Goal: Task Accomplishment & Management: Manage account settings

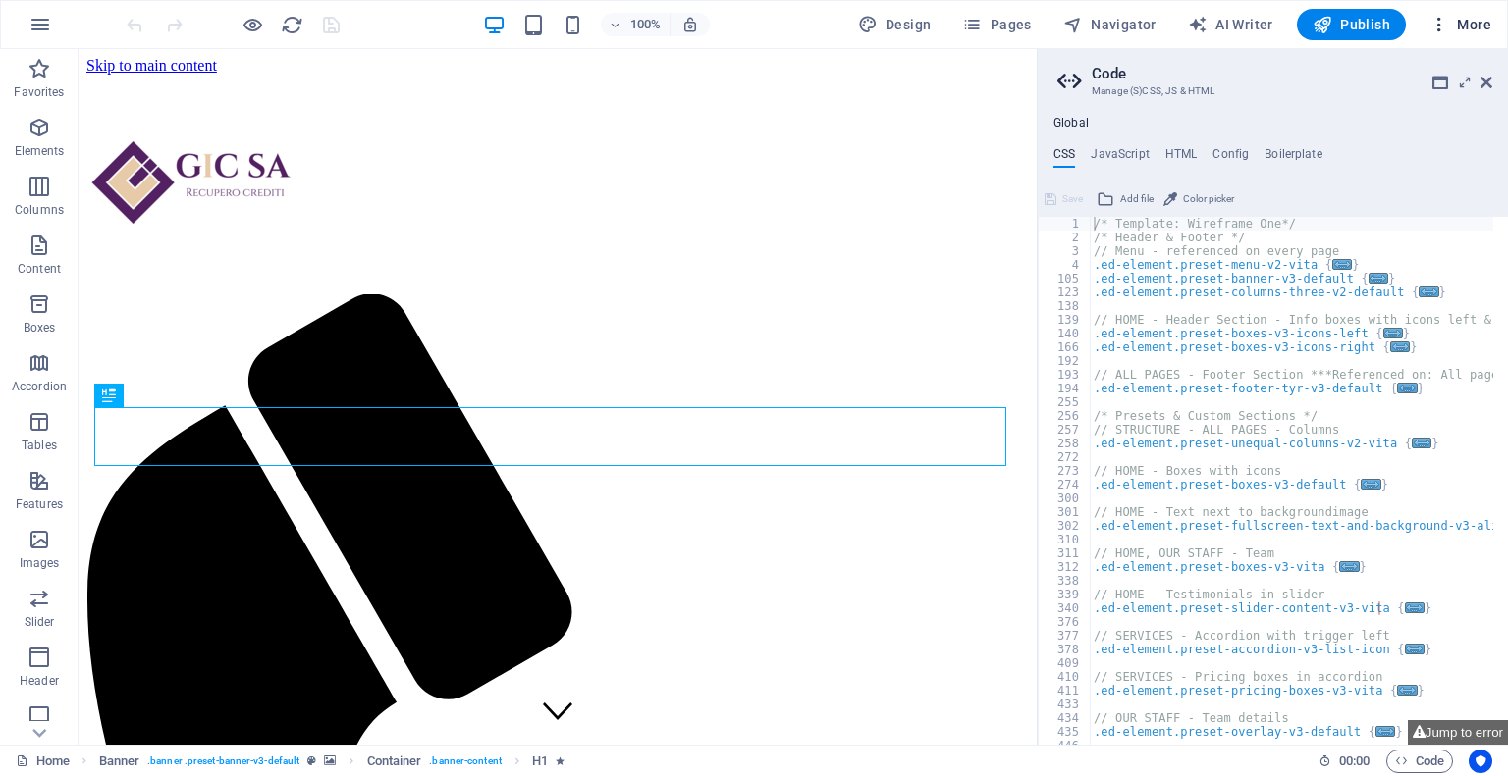
click at [1466, 26] on span "More" at bounding box center [1460, 25] width 62 height 20
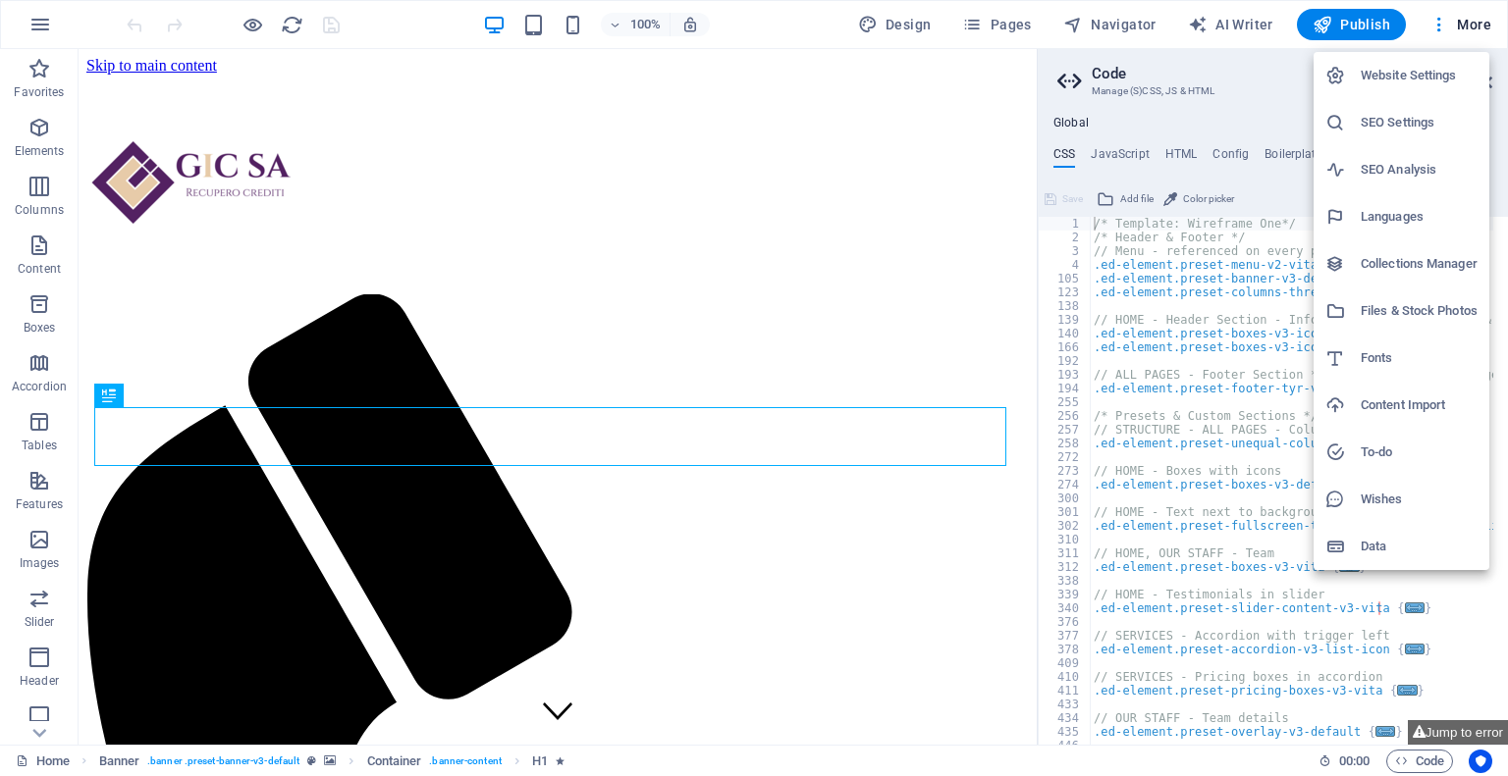
click at [35, 24] on div at bounding box center [754, 388] width 1508 height 776
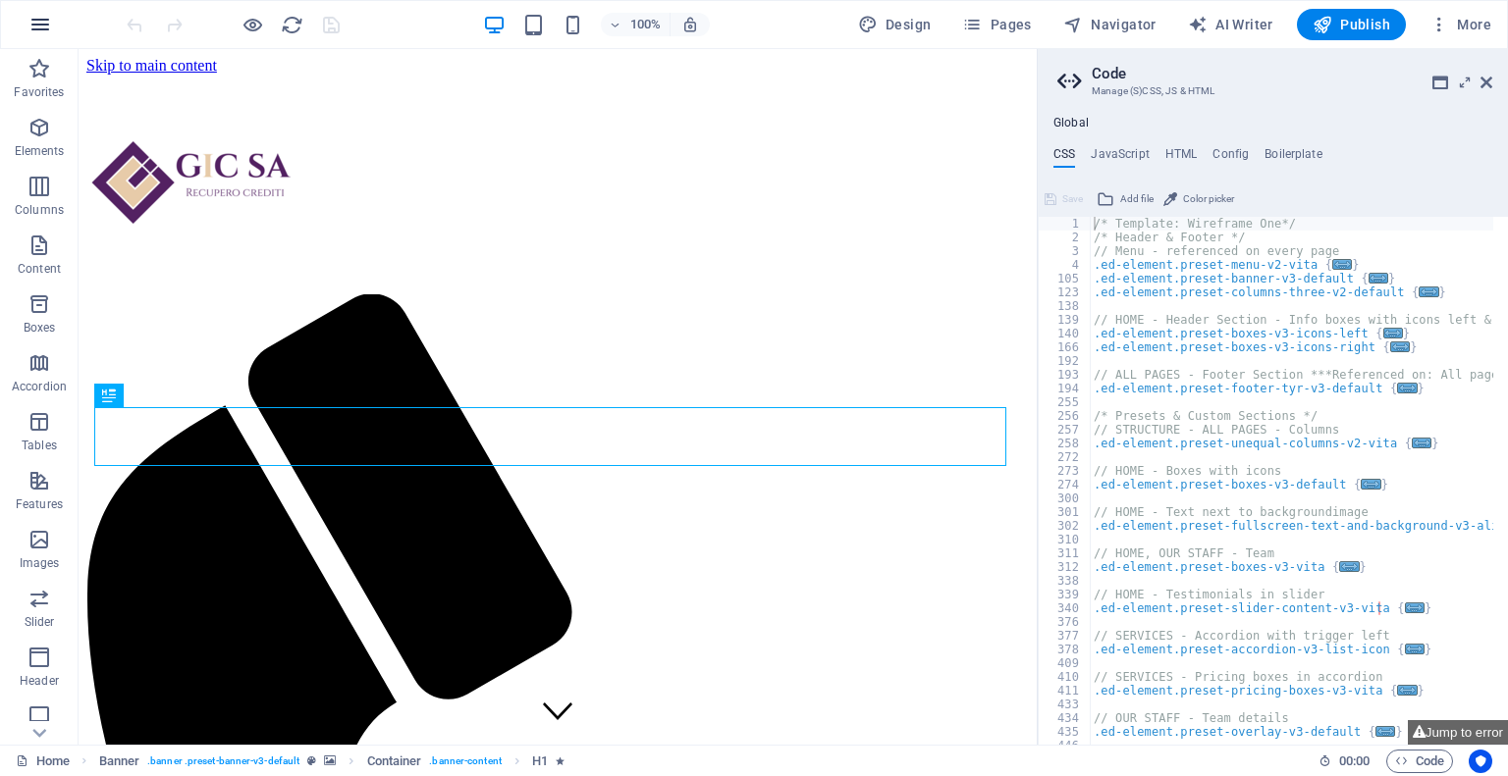
click at [47, 26] on icon "button" at bounding box center [40, 25] width 24 height 24
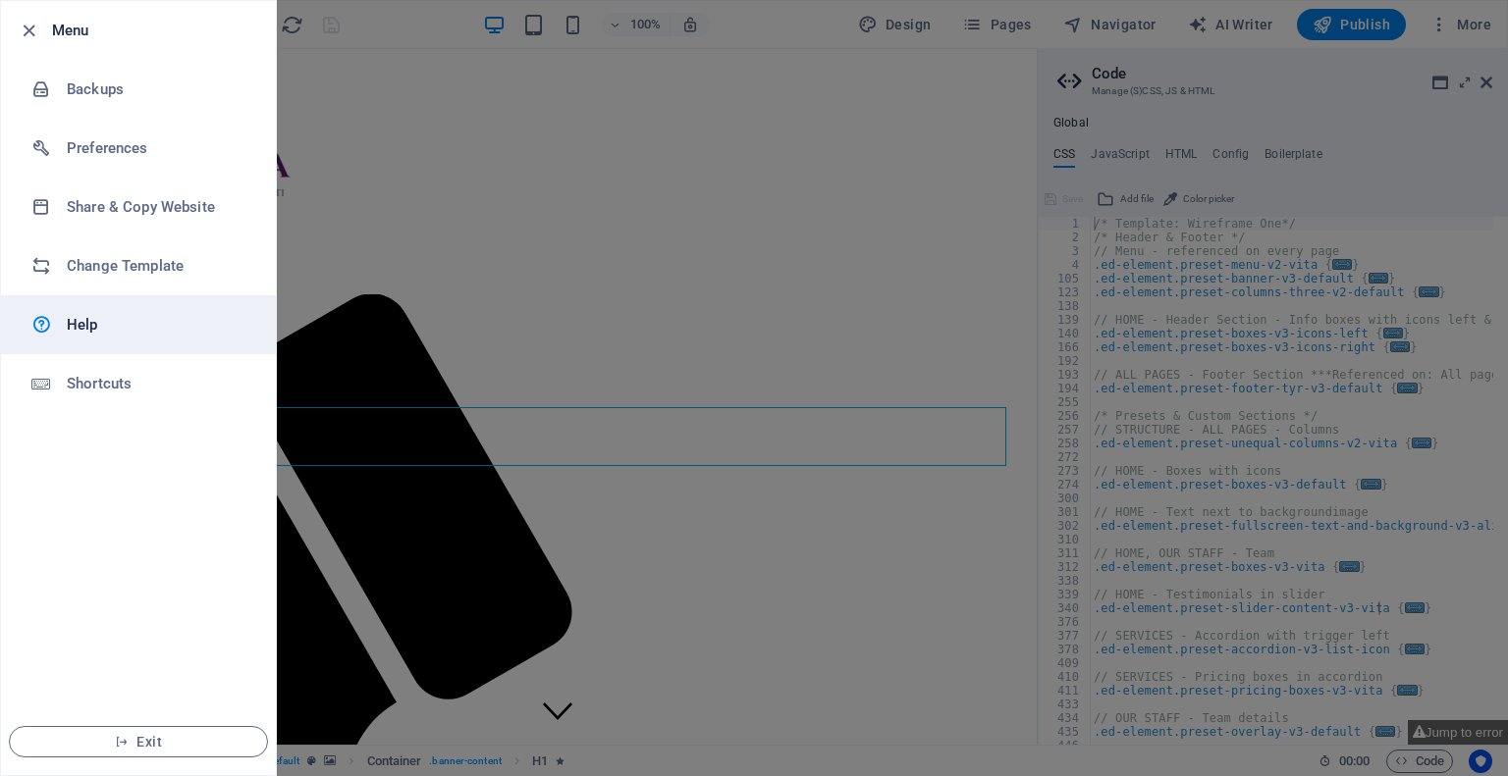
click at [173, 325] on h6 "Help" at bounding box center [158, 325] width 182 height 24
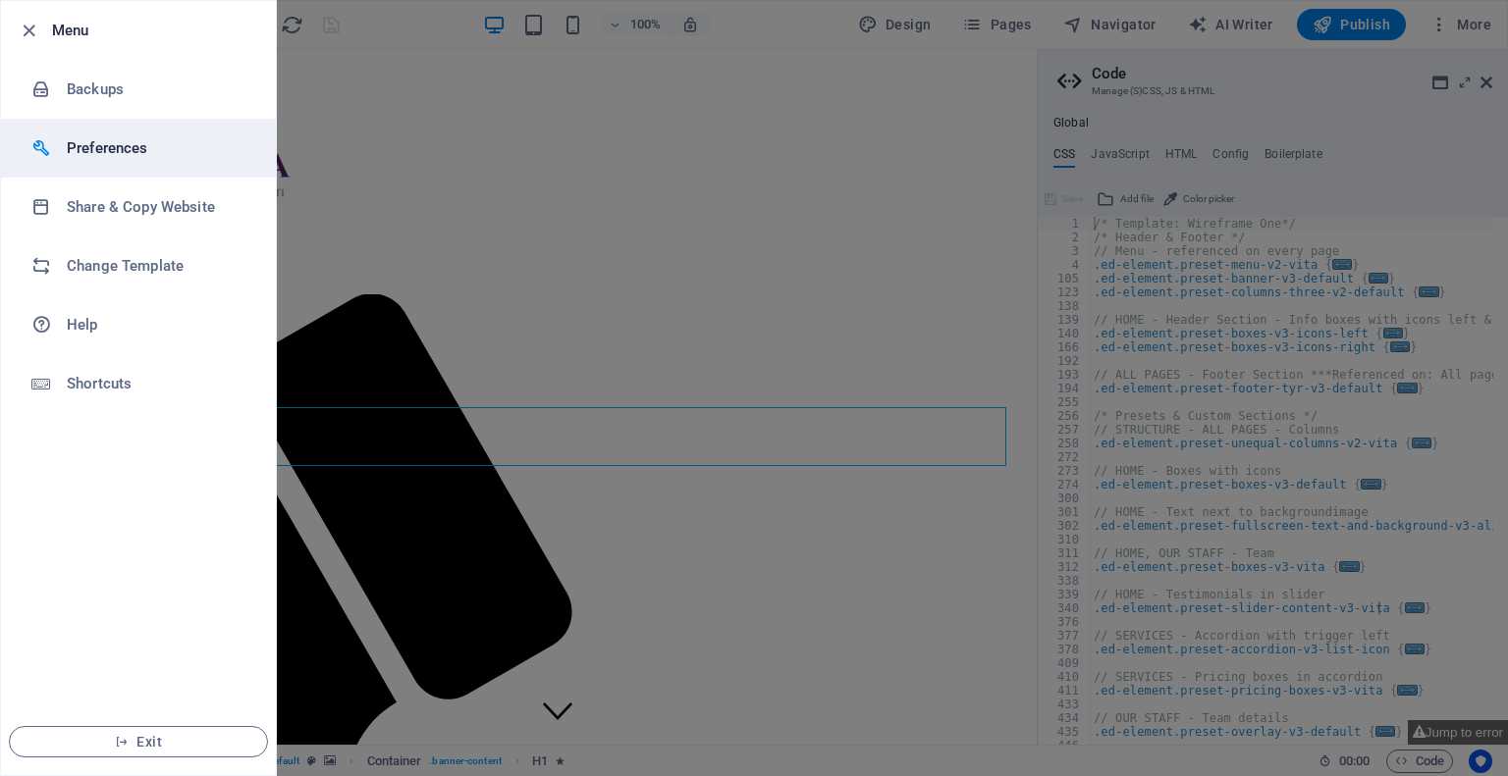
click at [185, 150] on h6 "Preferences" at bounding box center [158, 148] width 182 height 24
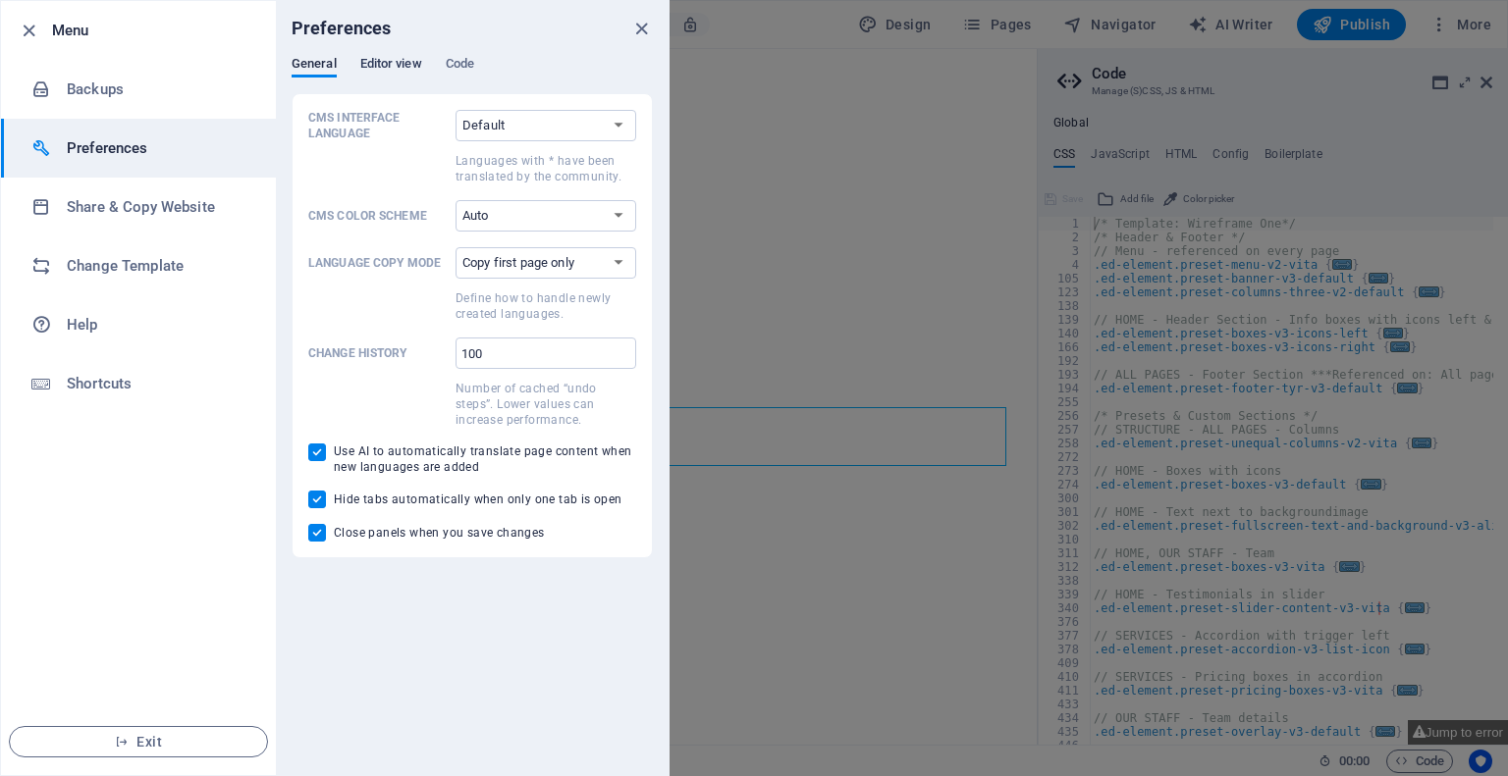
click at [381, 69] on span "Editor view" at bounding box center [391, 65] width 62 height 27
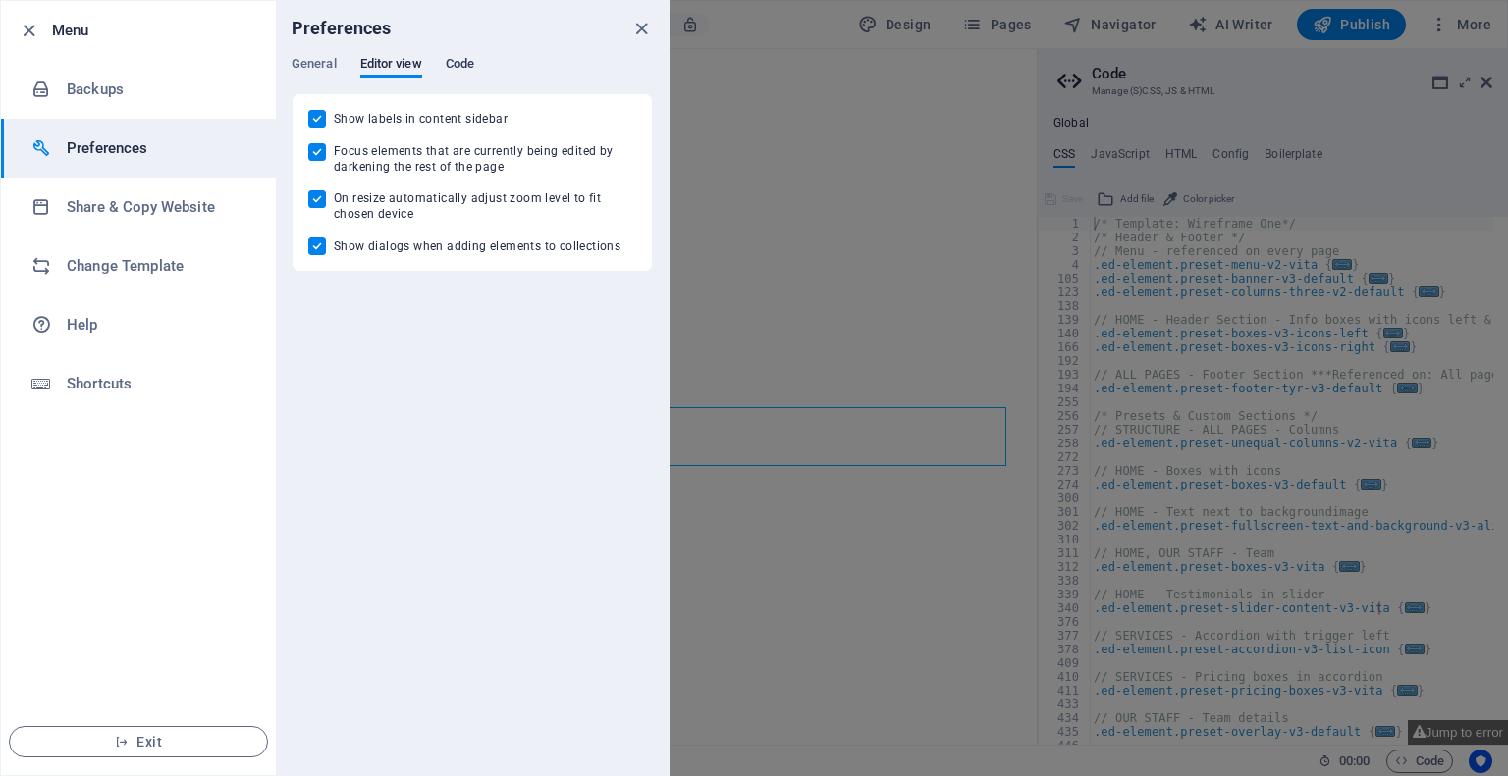
click at [464, 64] on span "Code" at bounding box center [460, 65] width 28 height 27
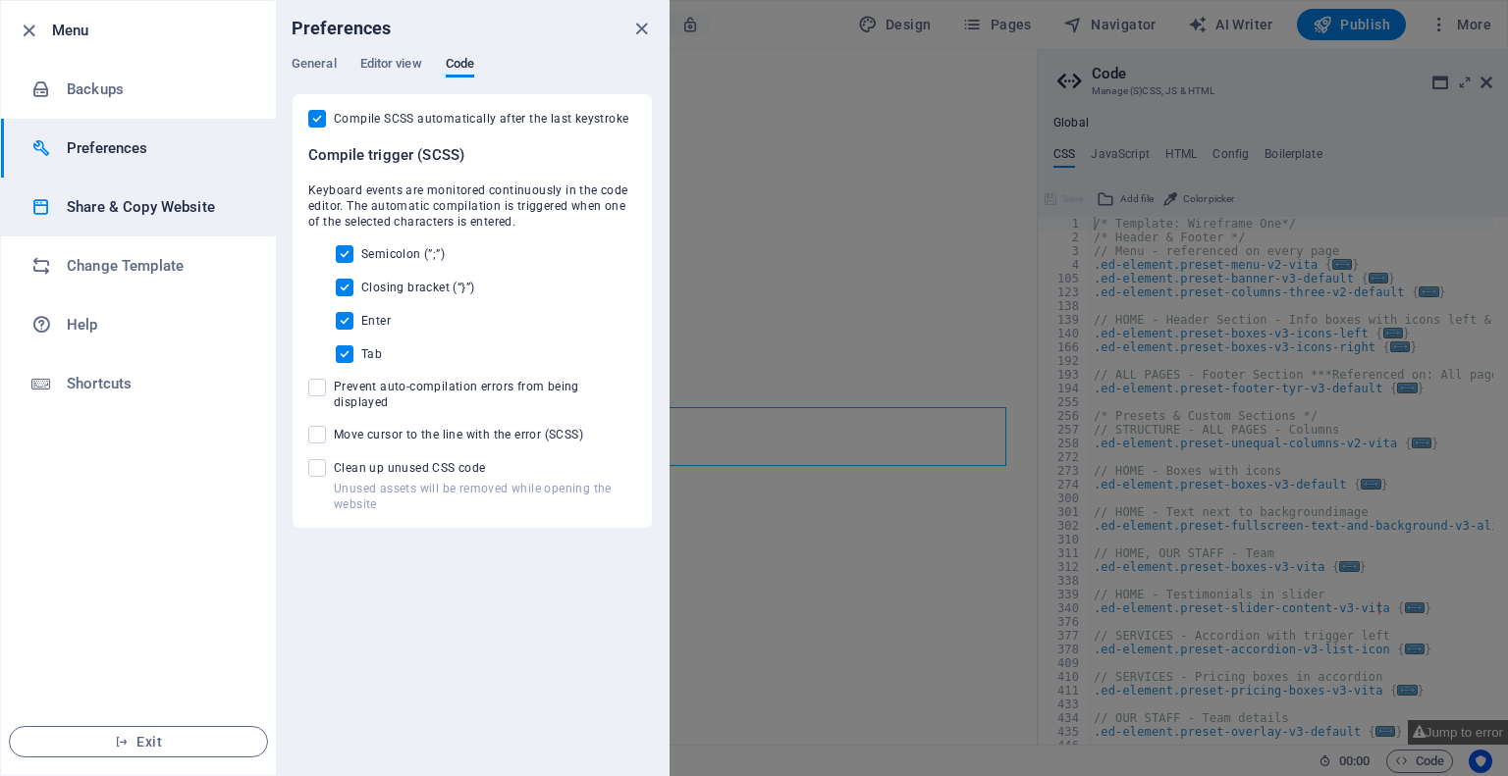
click at [163, 203] on h6 "Share & Copy Website" at bounding box center [158, 207] width 182 height 24
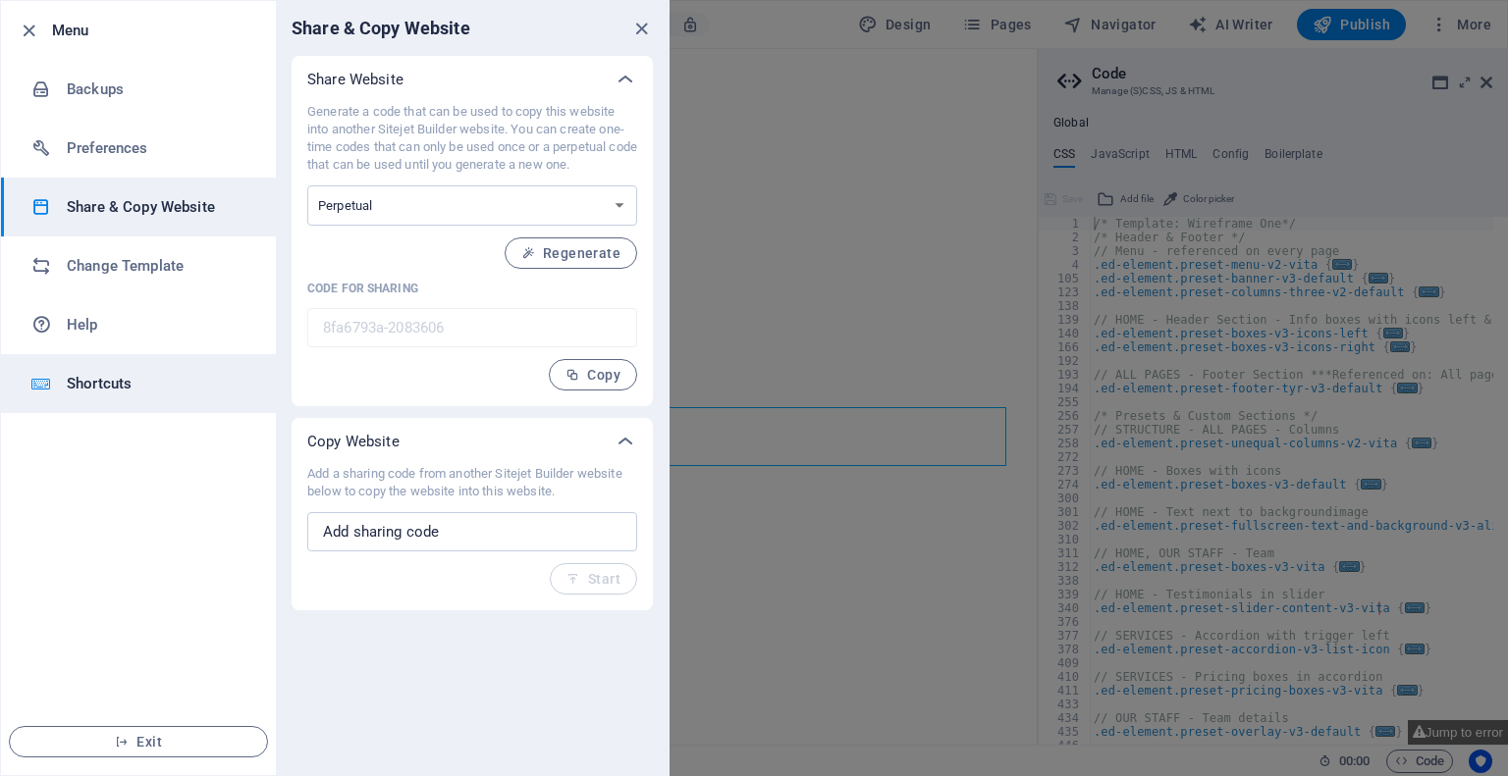
click at [163, 372] on h6 "Shortcuts" at bounding box center [158, 384] width 182 height 24
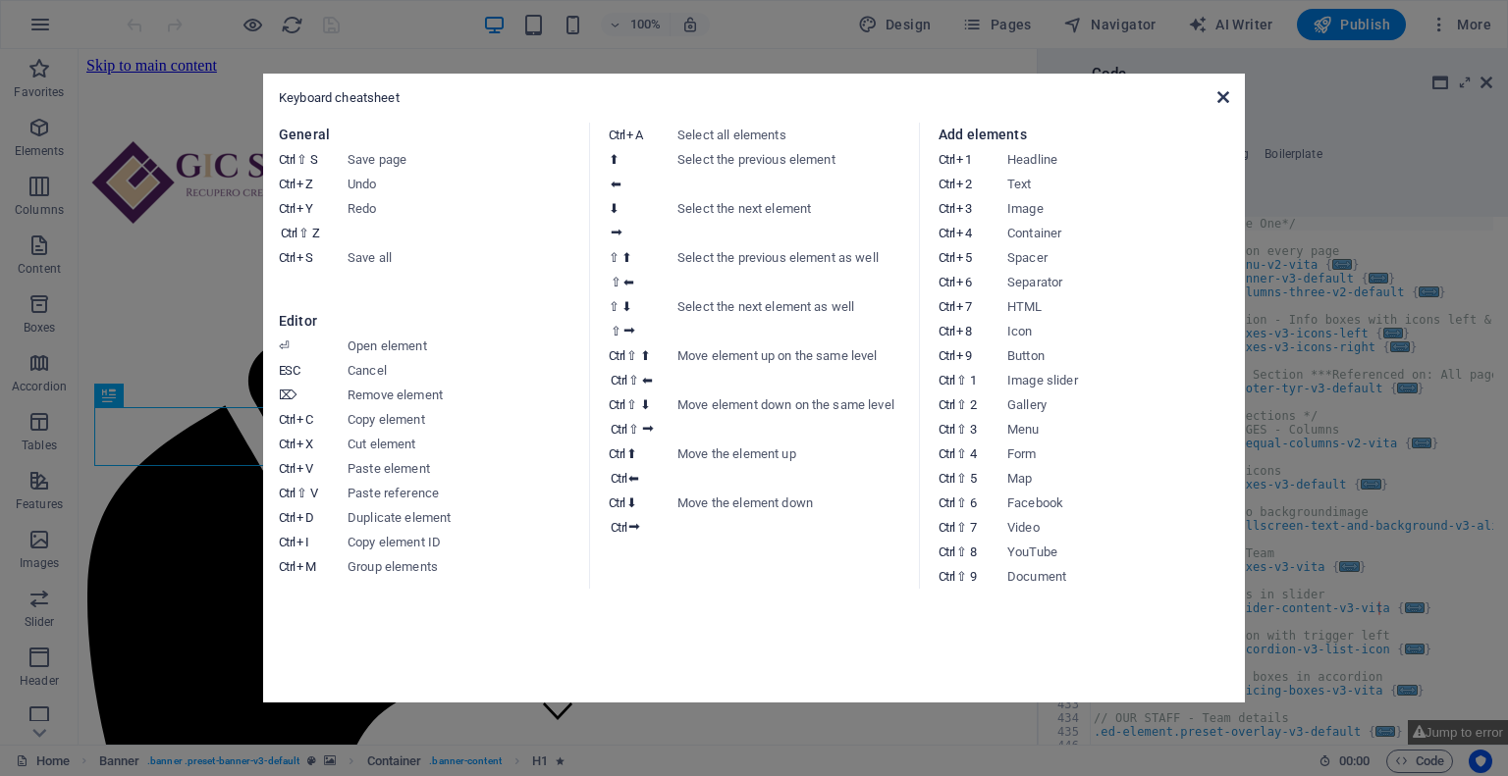
click at [1225, 97] on icon at bounding box center [1223, 97] width 12 height 16
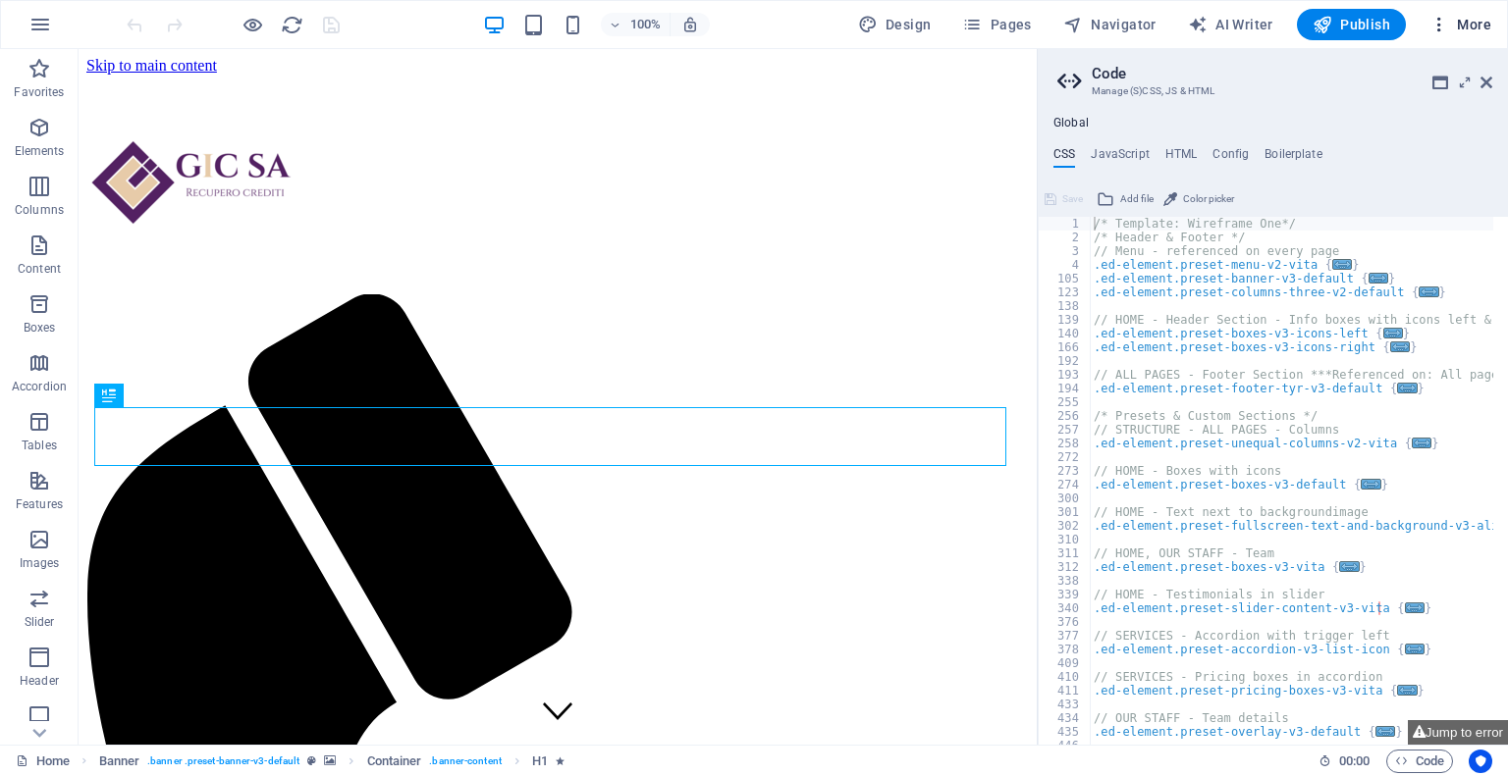
click at [1458, 32] on span "More" at bounding box center [1460, 25] width 62 height 20
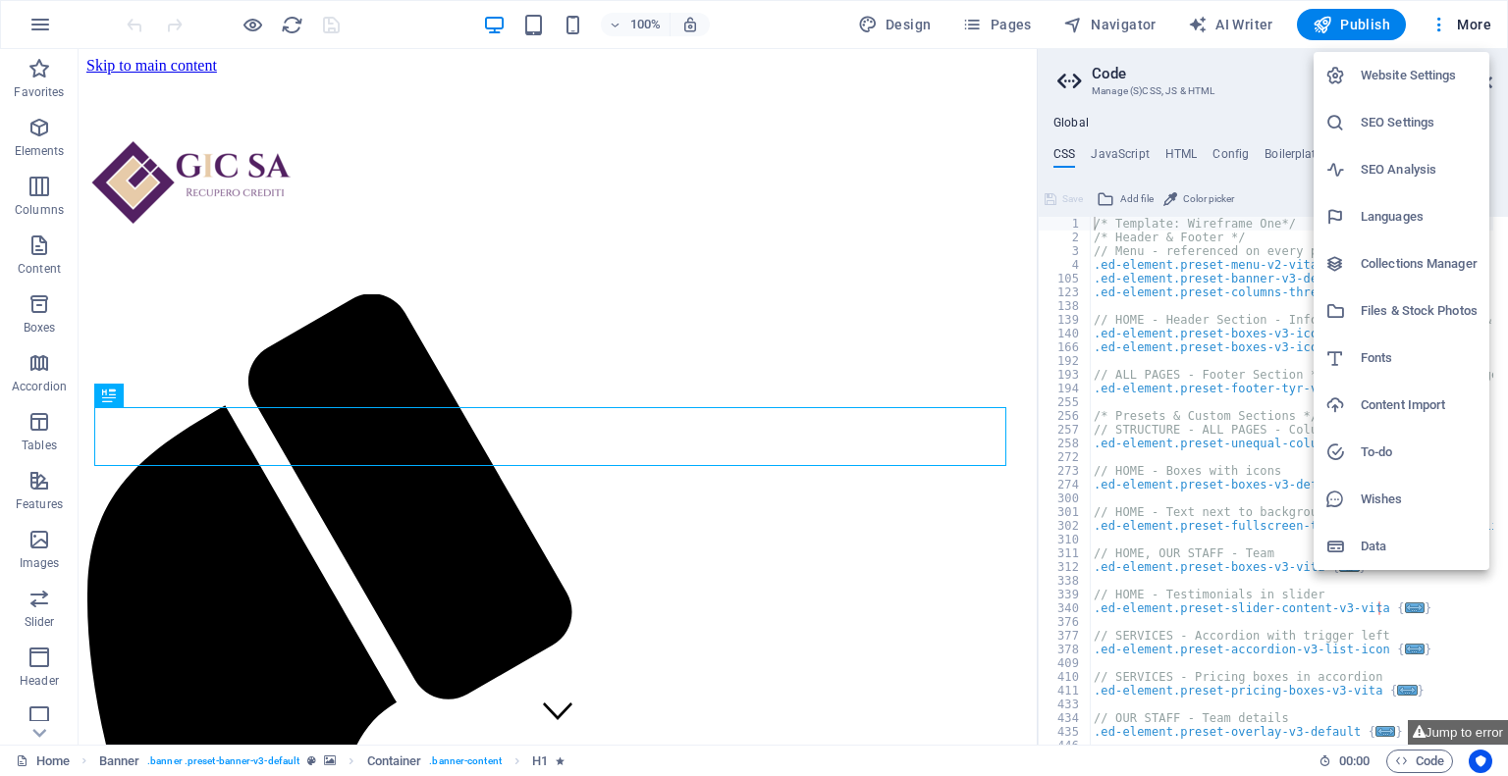
click at [1426, 132] on h6 "SEO Settings" at bounding box center [1418, 123] width 117 height 24
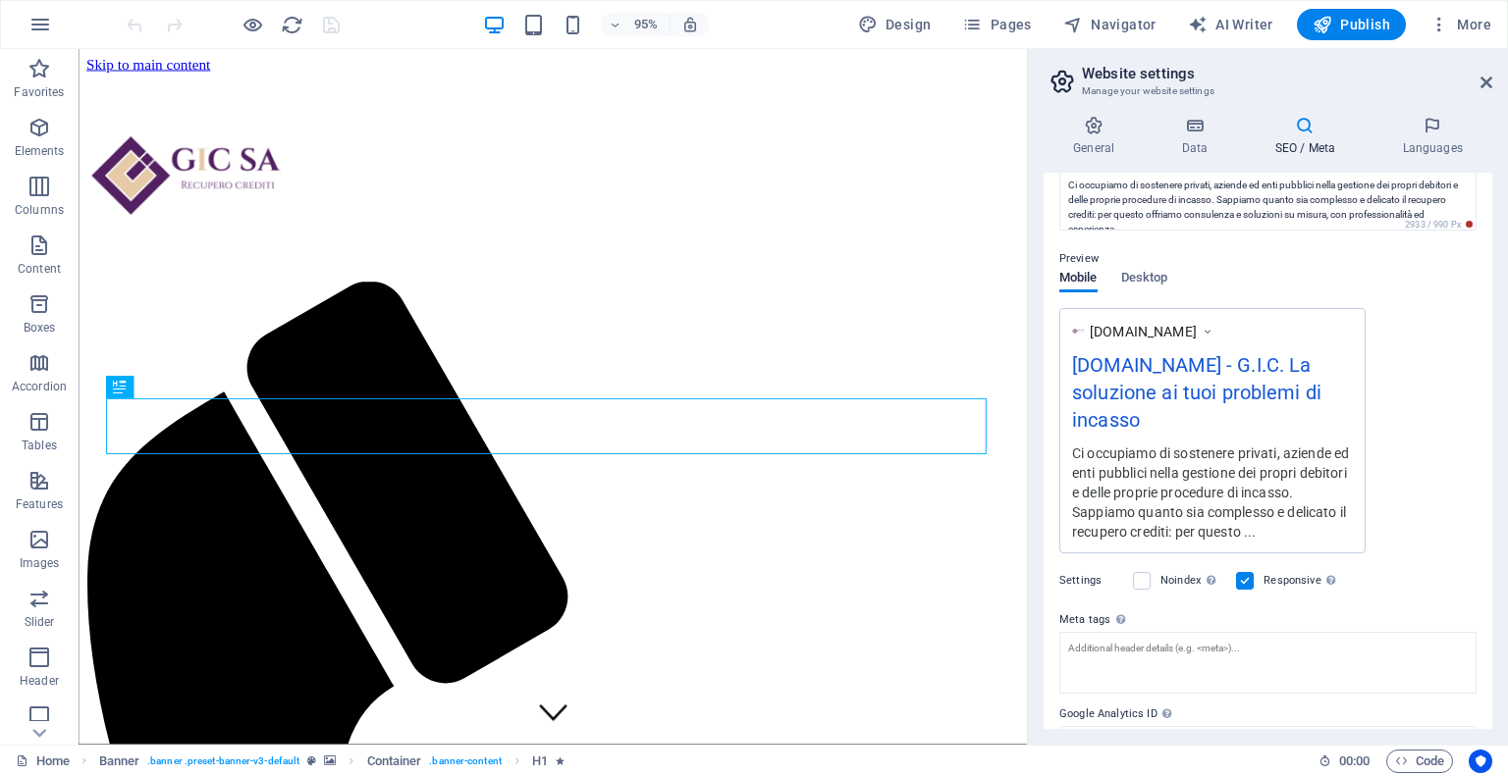
scroll to position [270, 0]
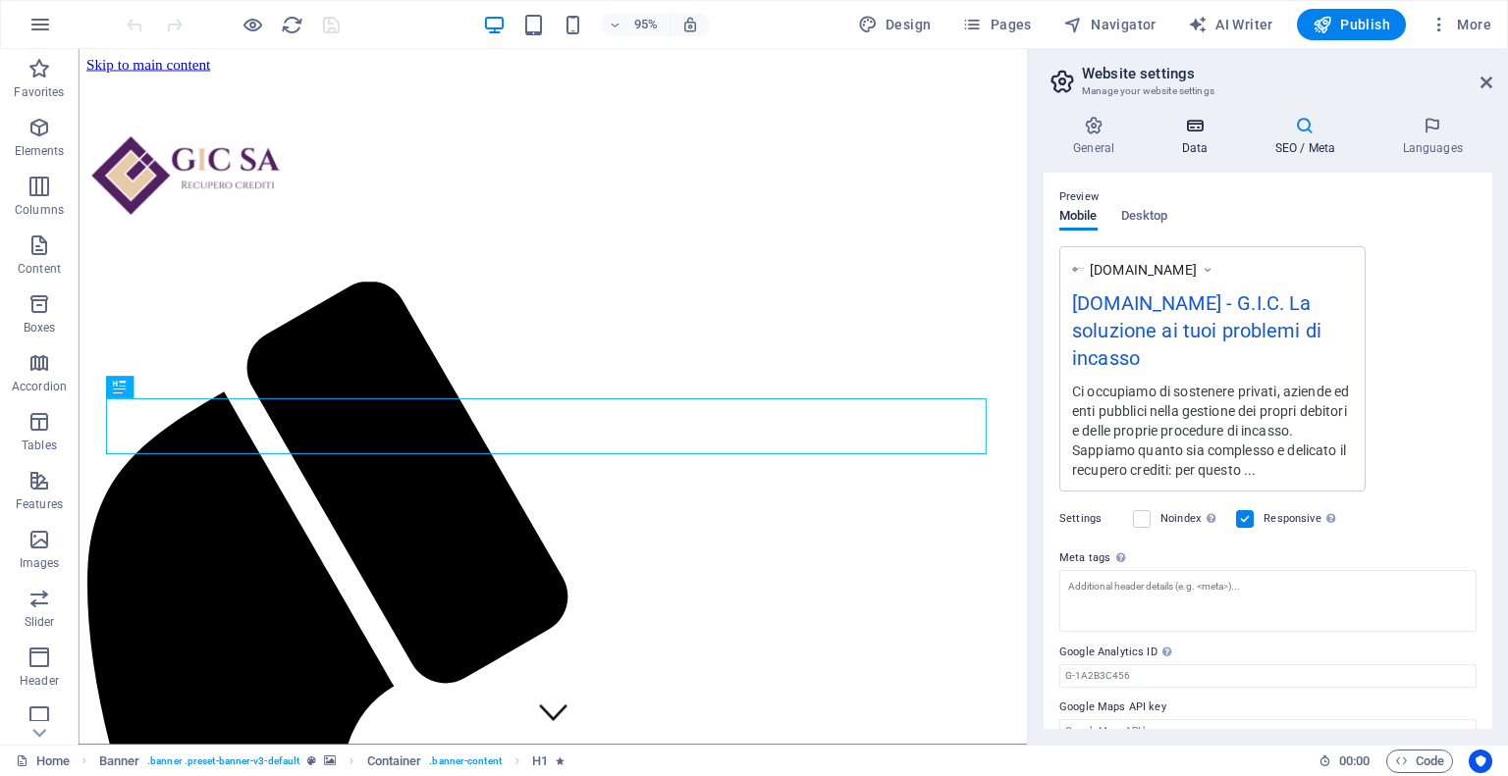
click at [1206, 144] on h4 "Data" at bounding box center [1197, 136] width 93 height 41
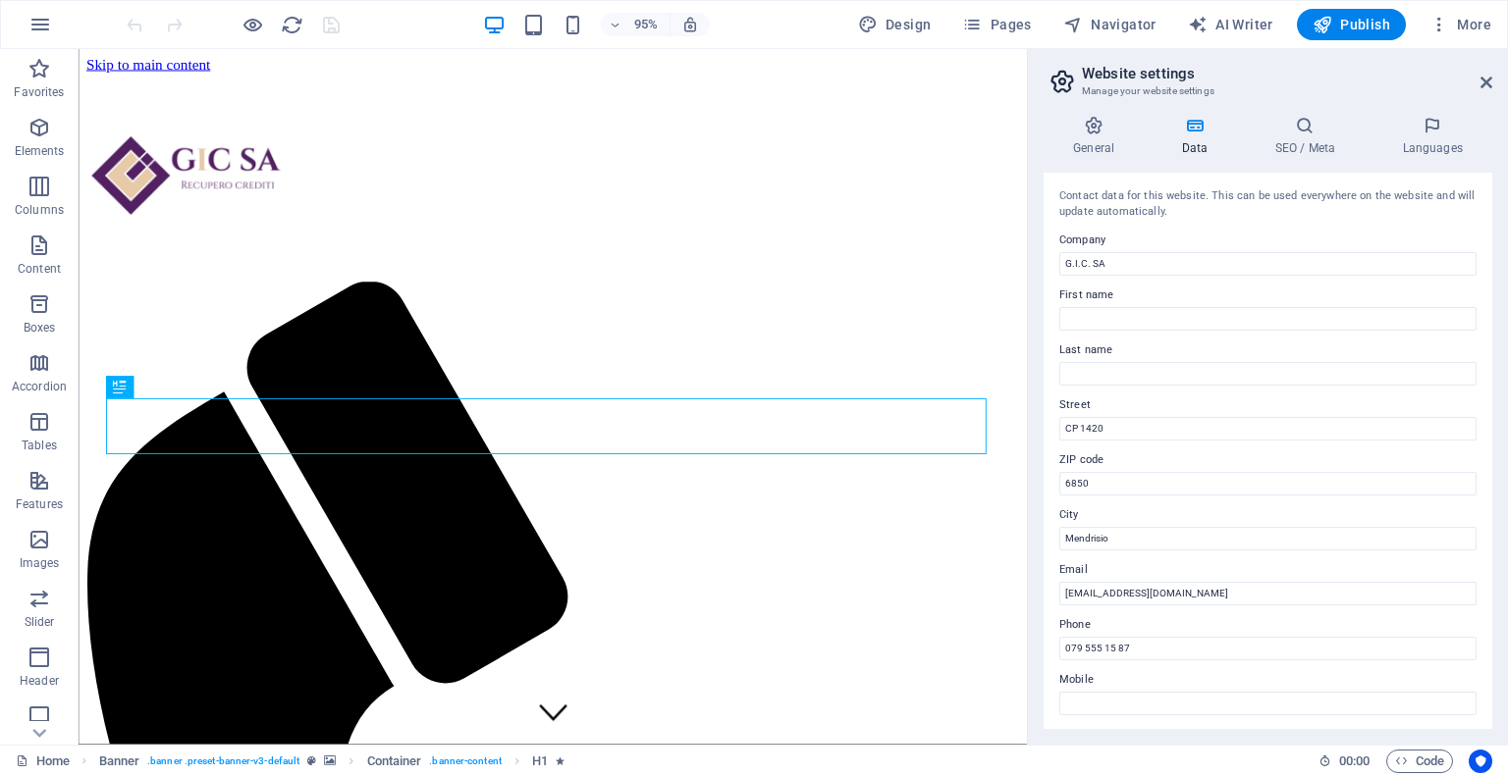
scroll to position [385, 0]
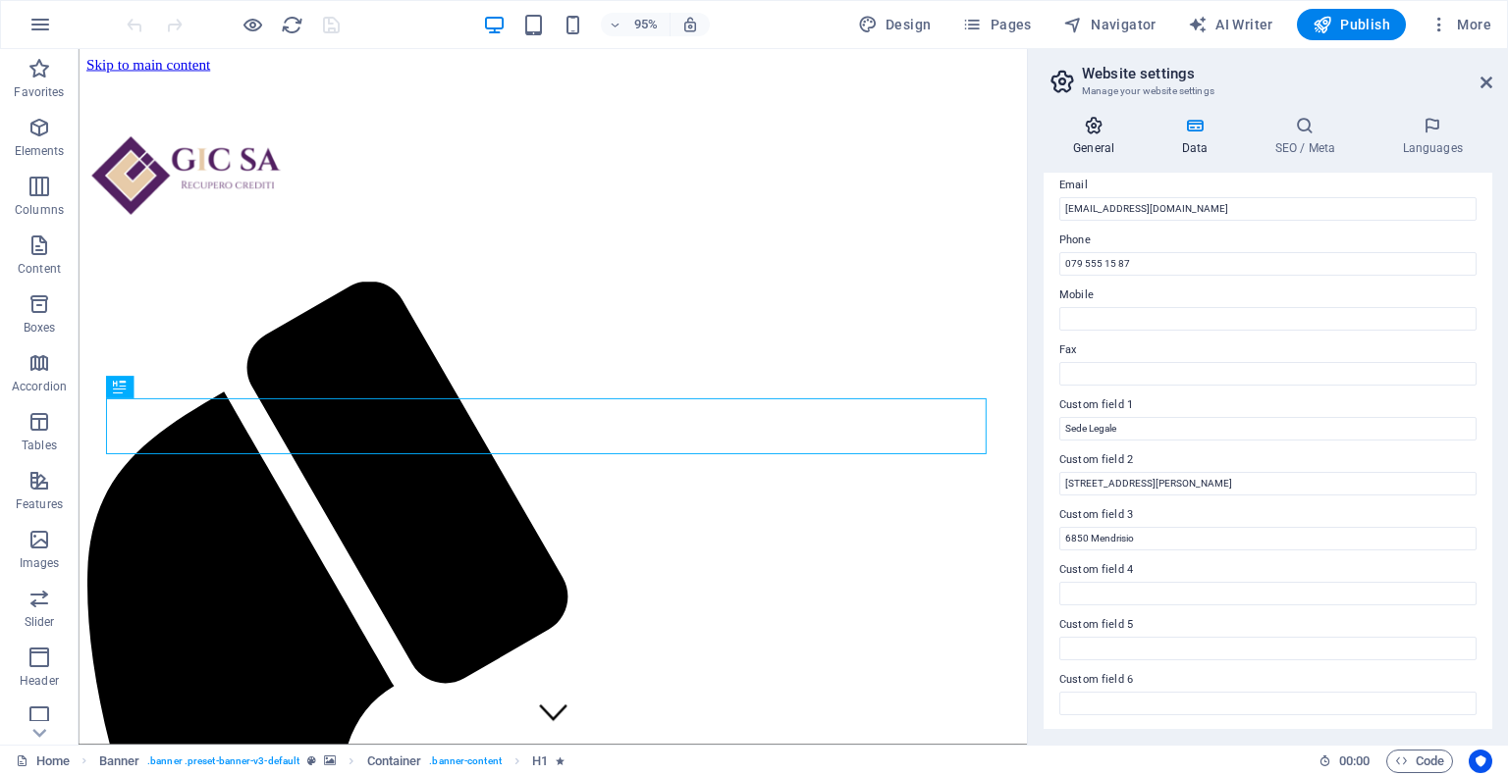
click at [1106, 127] on icon at bounding box center [1093, 126] width 100 height 20
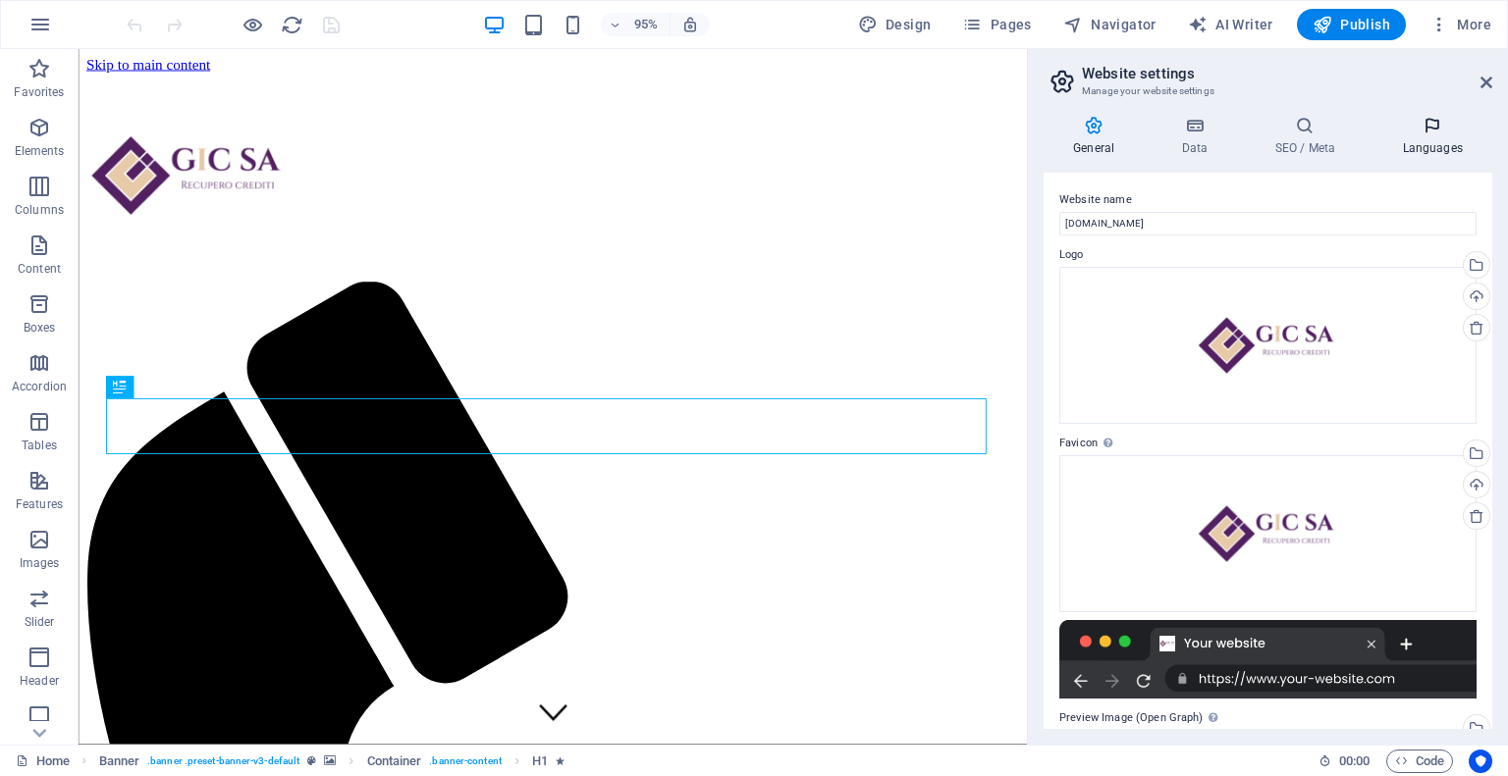
click at [1448, 123] on icon at bounding box center [1432, 126] width 120 height 20
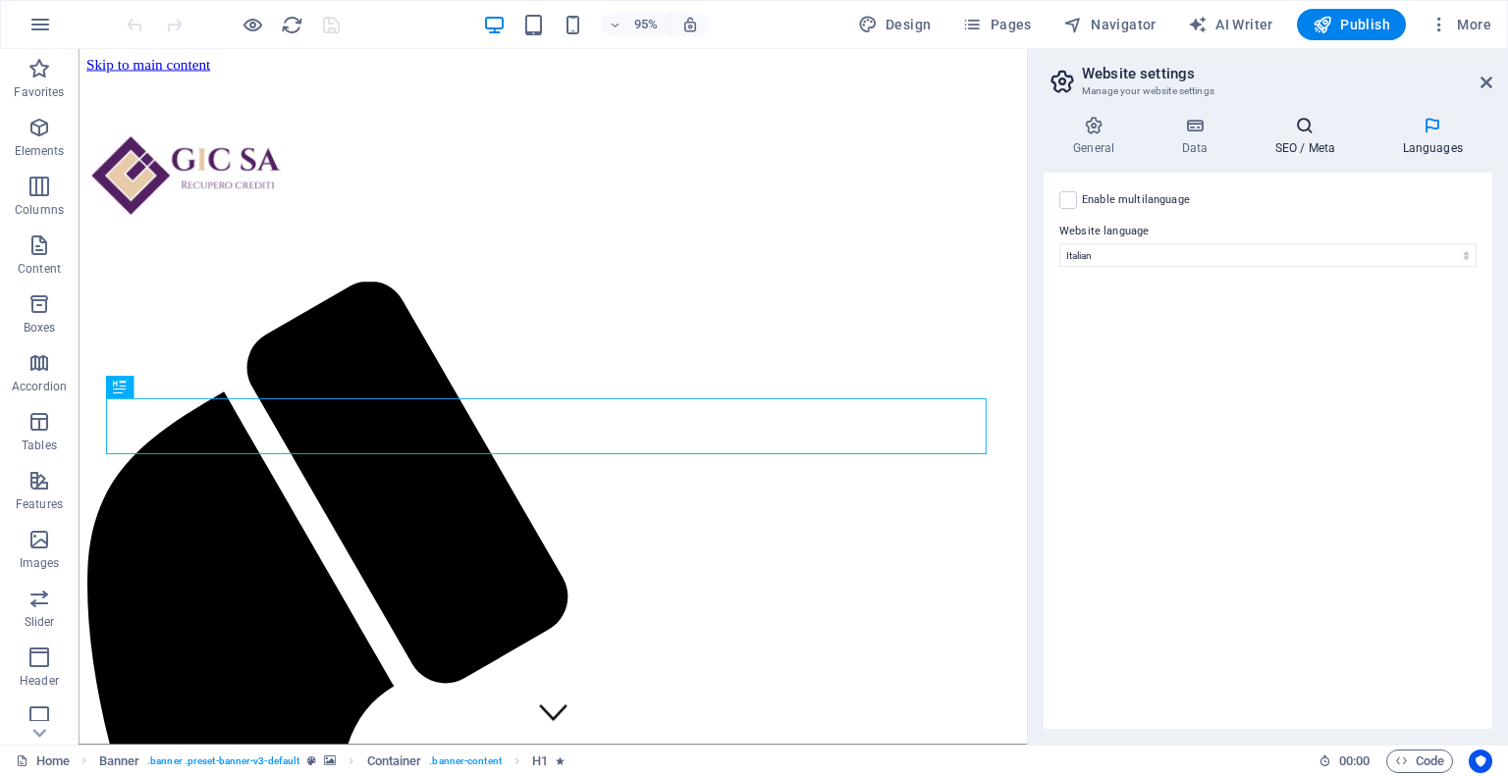
click at [1327, 139] on h4 "SEO / Meta" at bounding box center [1308, 136] width 128 height 41
